Goal: Task Accomplishment & Management: Use online tool/utility

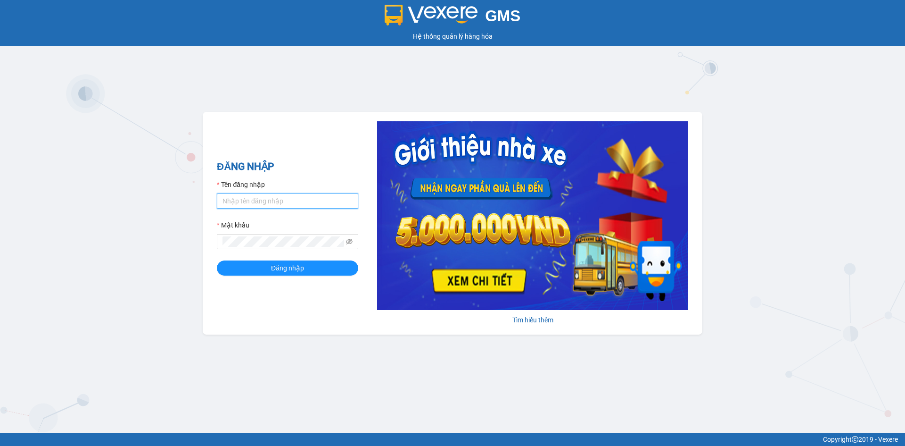
click at [259, 206] on input "Tên đăng nhập" at bounding box center [287, 200] width 141 height 15
type input "lttthao.ducphatth"
click at [217, 260] on button "Đăng nhập" at bounding box center [287, 267] width 141 height 15
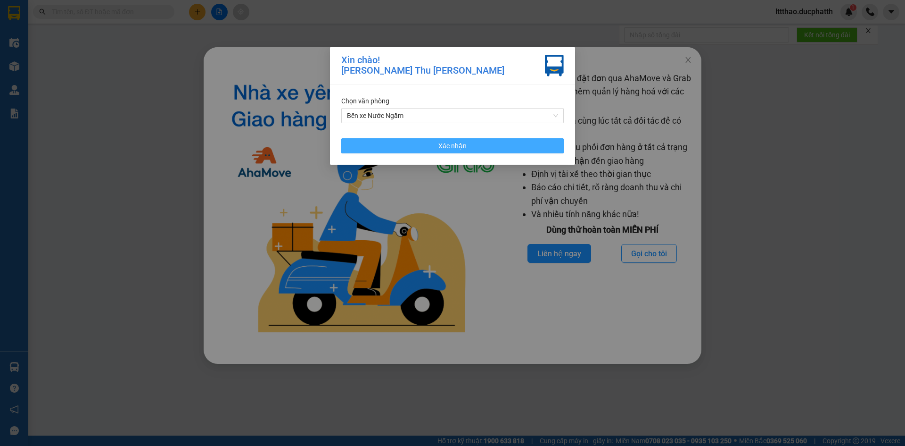
click at [498, 146] on button "Xác nhận" at bounding box center [452, 145] width 223 height 15
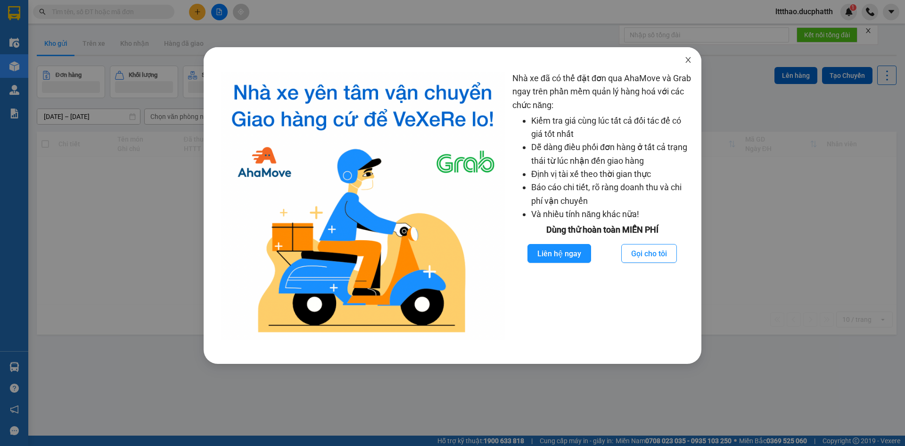
drag, startPoint x: 689, startPoint y: 58, endPoint x: 349, endPoint y: 49, distance: 339.6
click at [689, 58] on icon "close" at bounding box center [689, 60] width 8 height 8
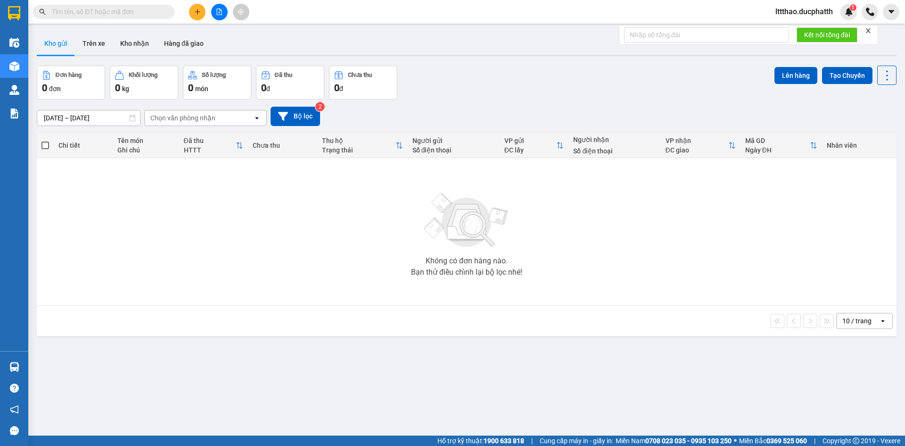
click at [101, 14] on input "text" at bounding box center [107, 12] width 111 height 10
paste input "0344943907"
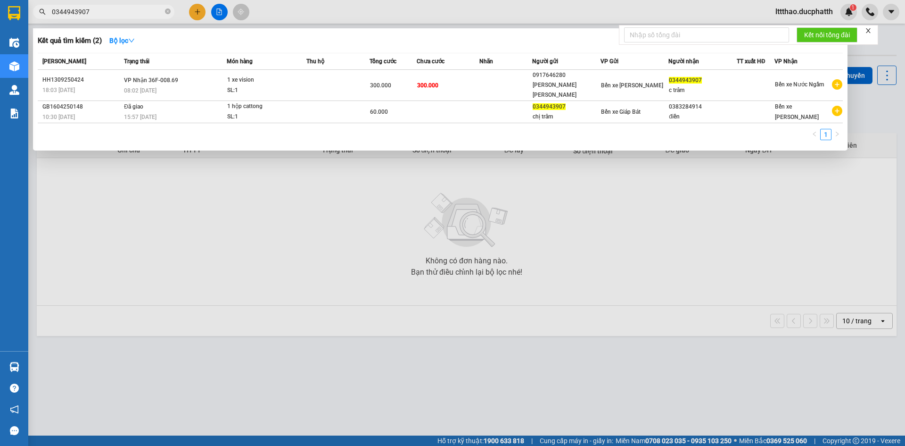
type input "0344943907"
